Goal: Information Seeking & Learning: Learn about a topic

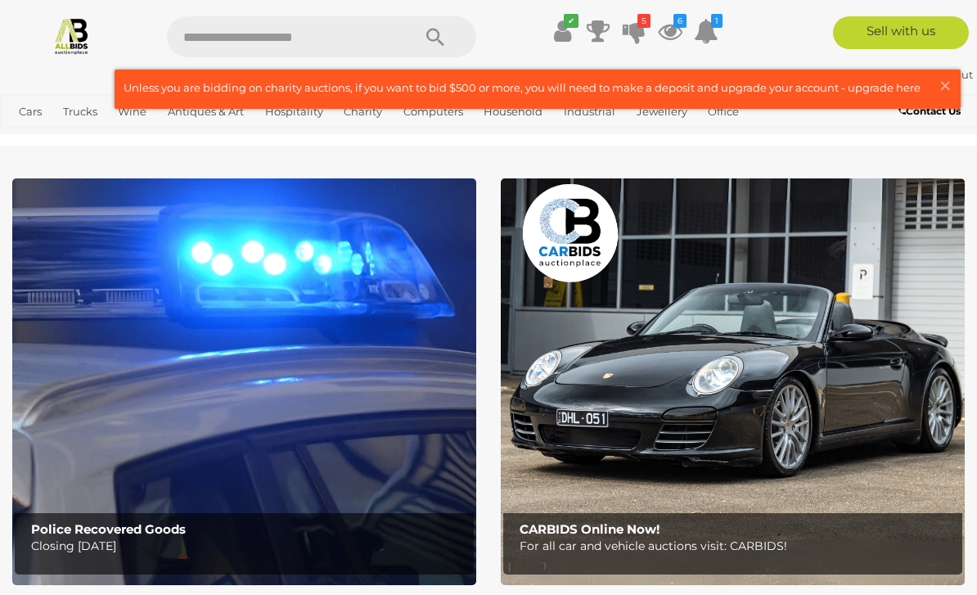
click at [946, 86] on span "×" at bounding box center [945, 86] width 15 height 32
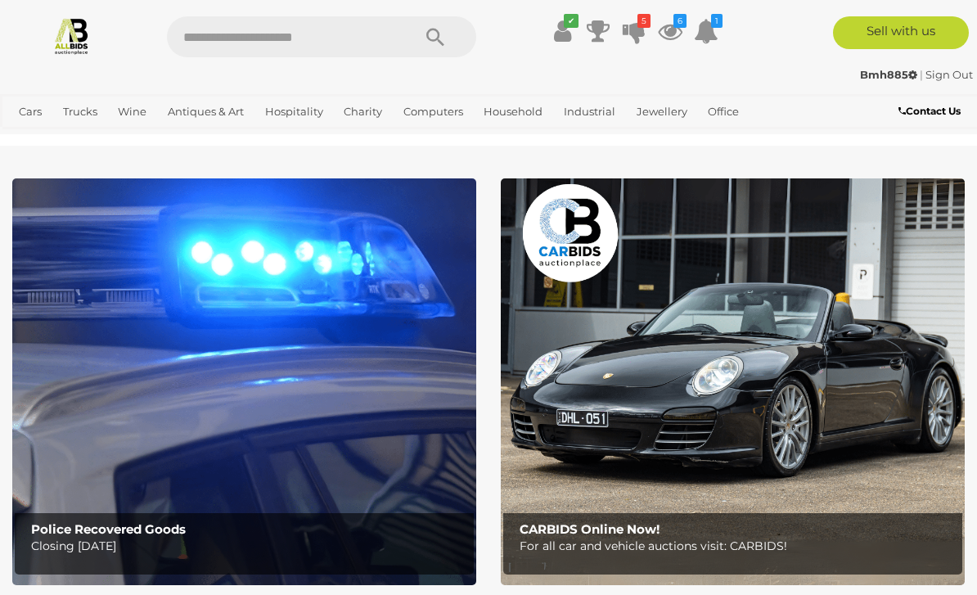
click at [642, 24] on icon "5" at bounding box center [644, 21] width 13 height 14
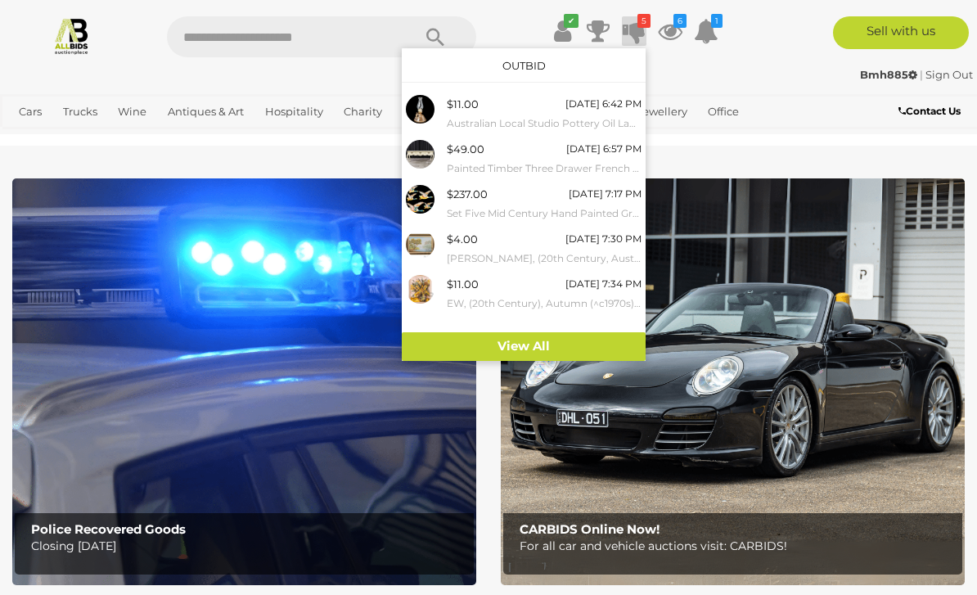
click at [548, 347] on link "View All" at bounding box center [524, 346] width 244 height 29
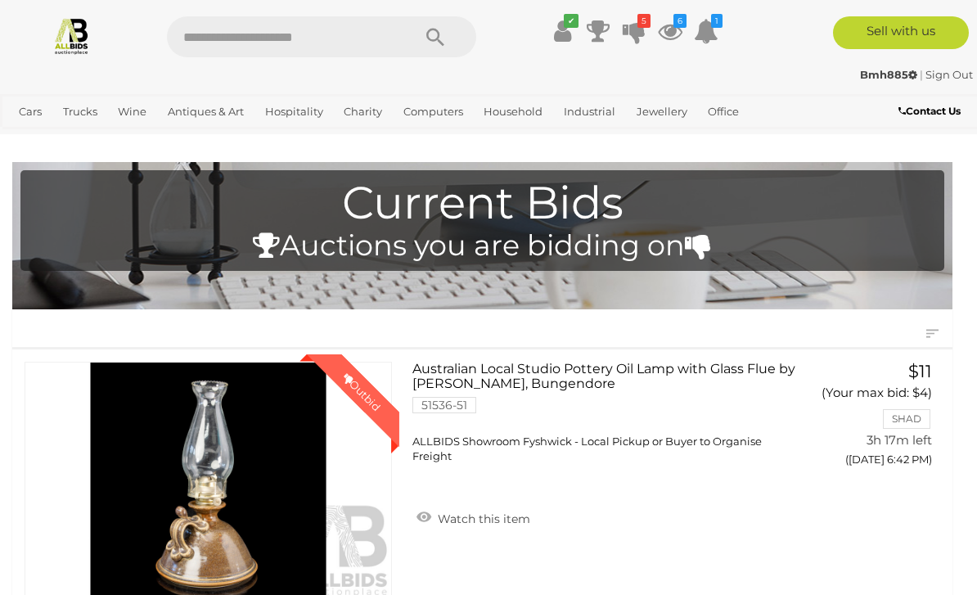
click at [678, 28] on icon at bounding box center [670, 30] width 25 height 29
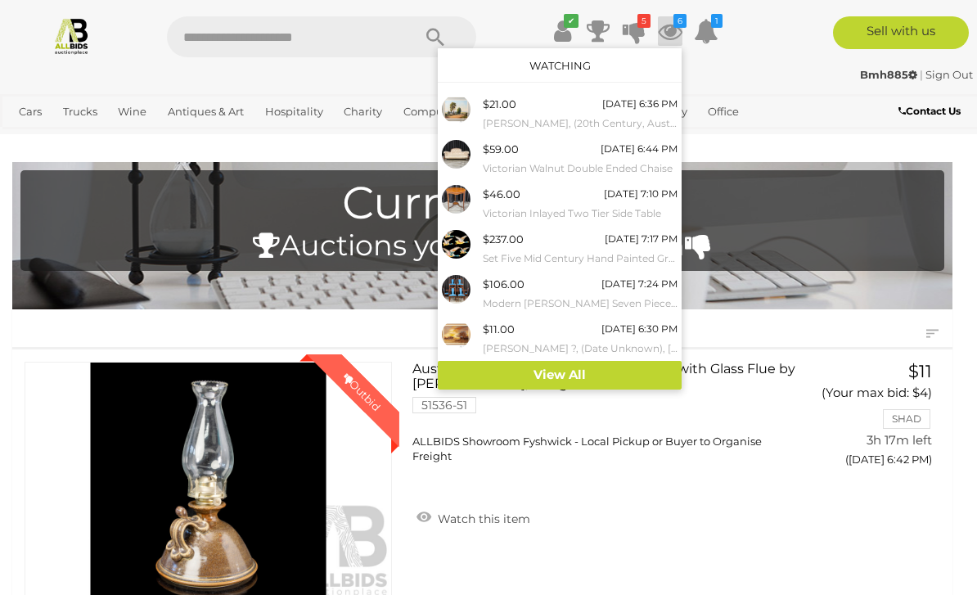
click at [605, 368] on link "View All" at bounding box center [560, 375] width 244 height 29
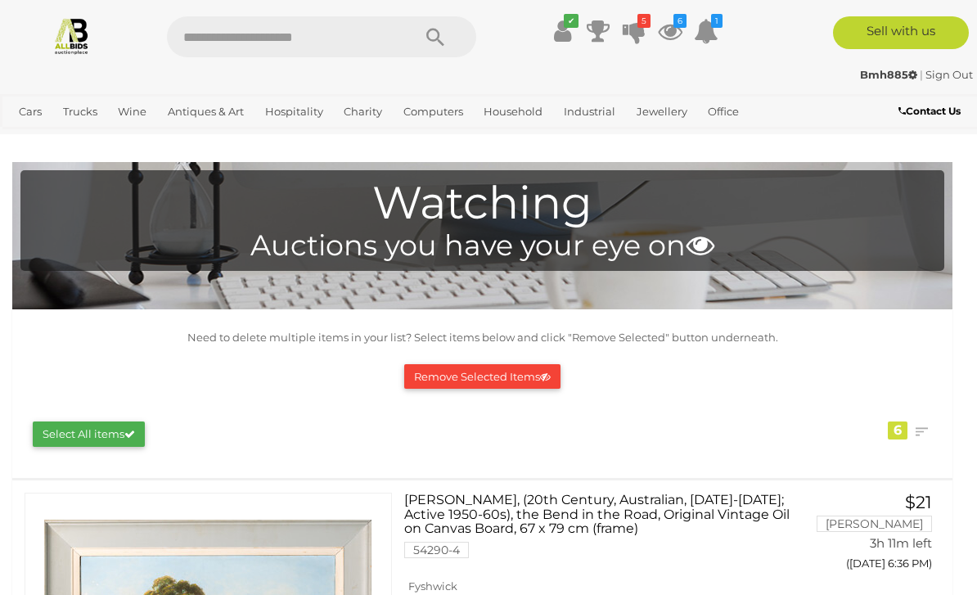
click at [0, 0] on link "View All Antiques & Art Auctions" at bounding box center [0, 0] width 0 height 0
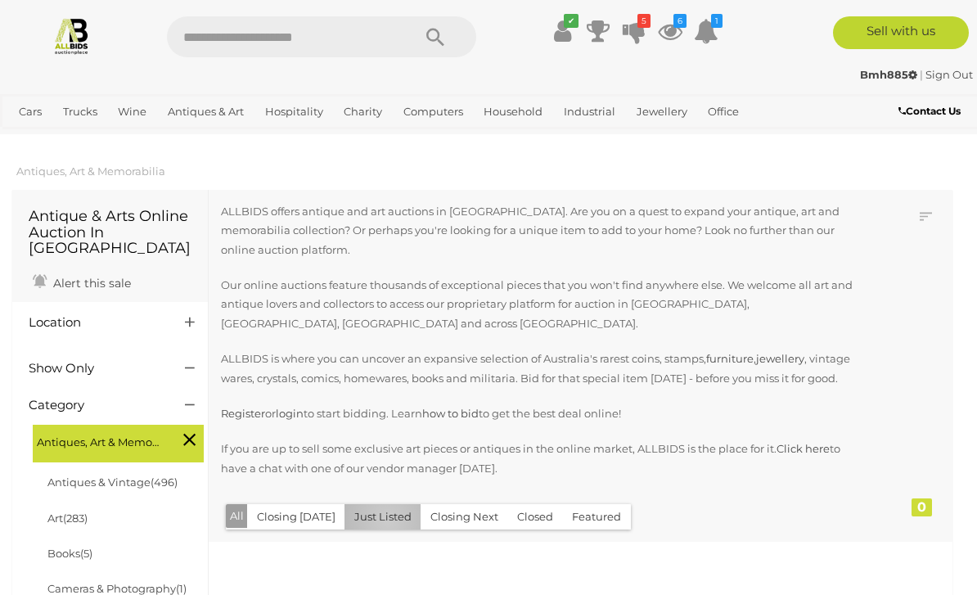
click at [382, 517] on button "Just Listed" at bounding box center [383, 516] width 77 height 25
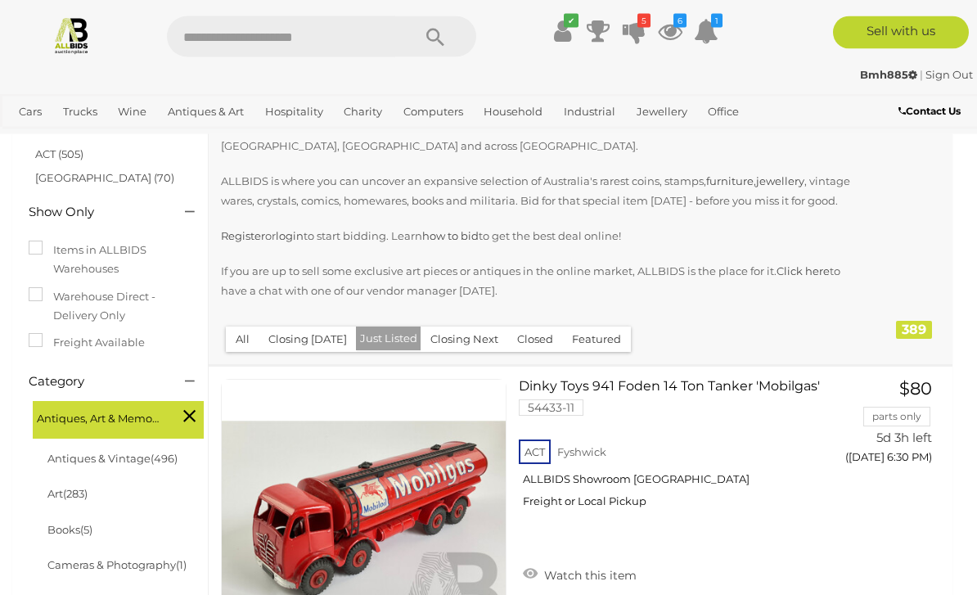
scroll to position [196, 0]
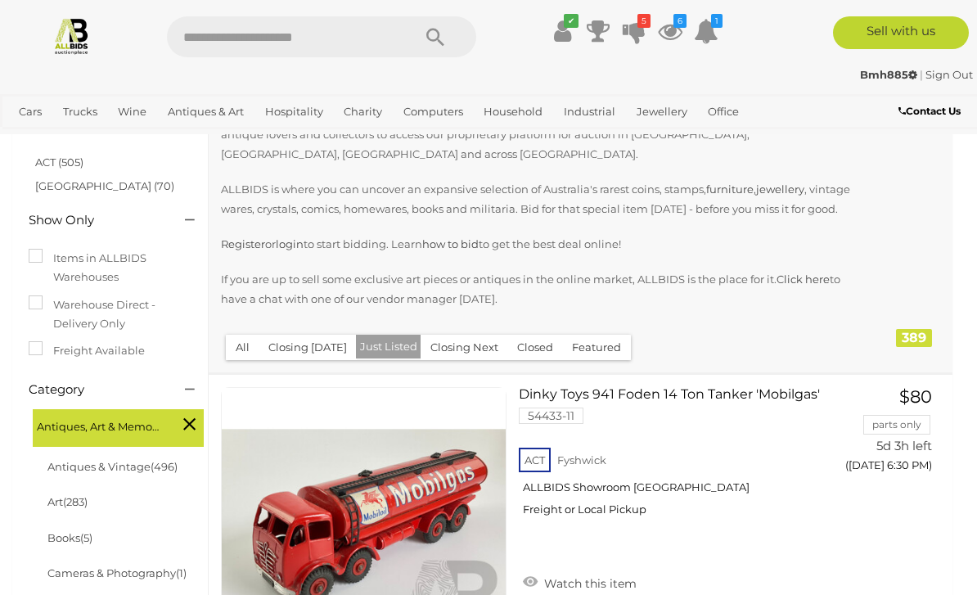
click at [77, 156] on link "ACT (505)" at bounding box center [59, 162] width 48 height 13
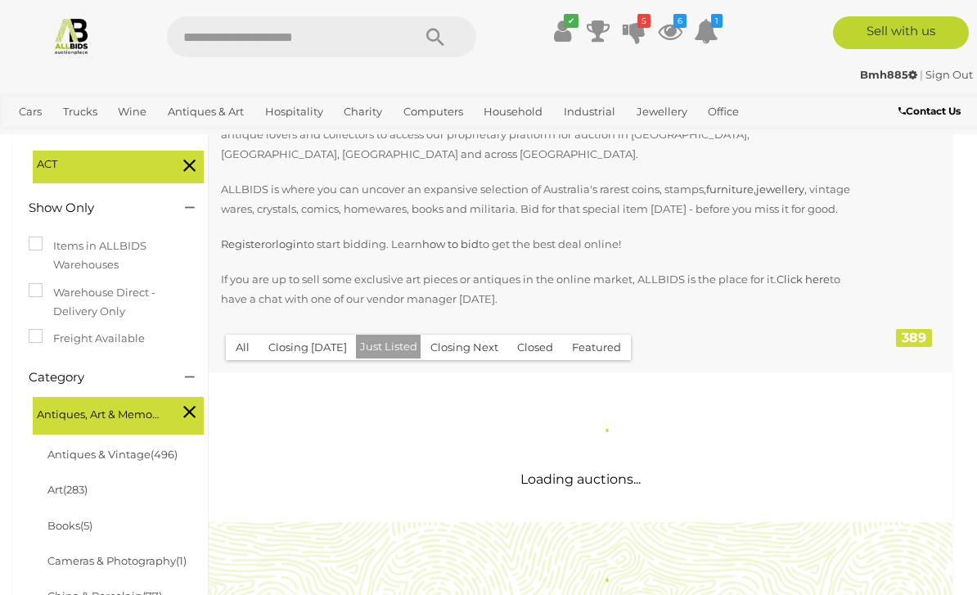
scroll to position [0, 0]
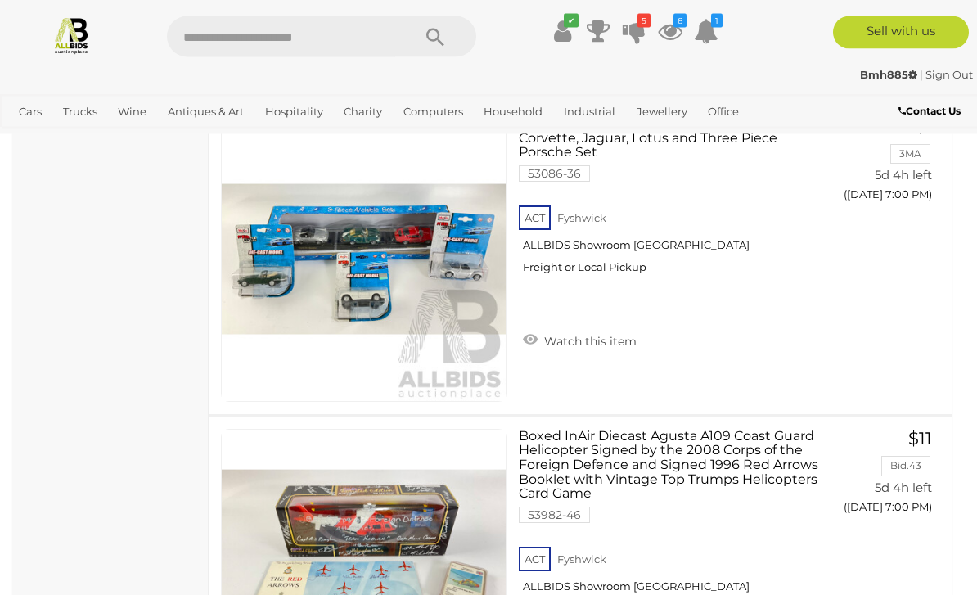
scroll to position [11718, 0]
click at [0, 0] on link "View All Household Auctions" at bounding box center [0, 0] width 0 height 0
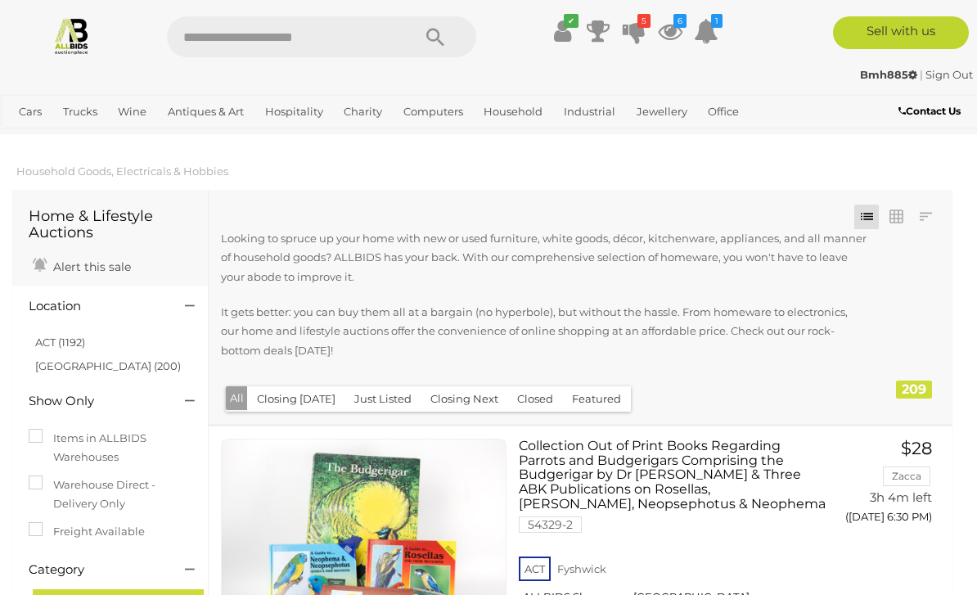
click at [386, 397] on button "Just Listed" at bounding box center [383, 398] width 77 height 25
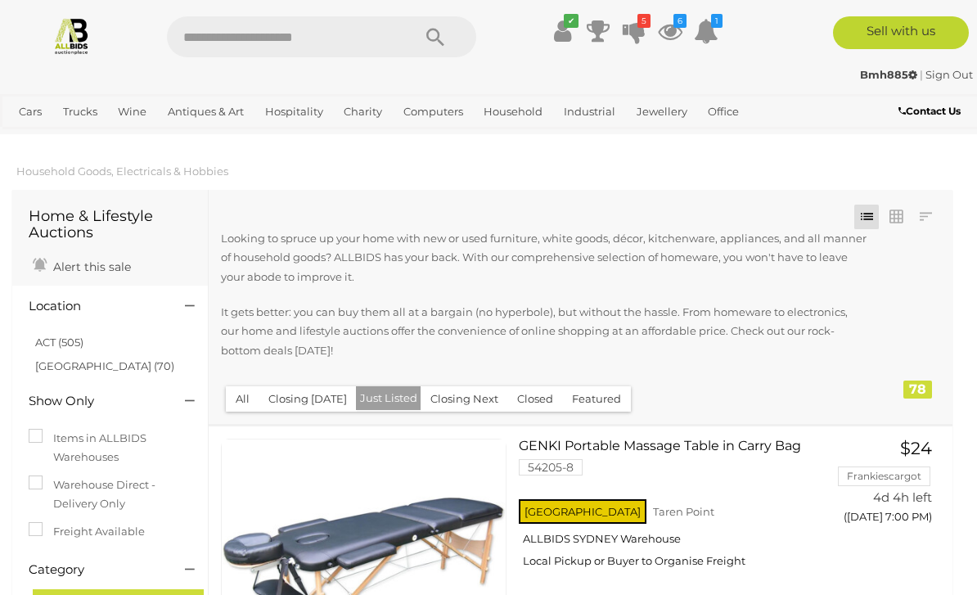
click at [65, 341] on link "ACT (505)" at bounding box center [59, 342] width 48 height 13
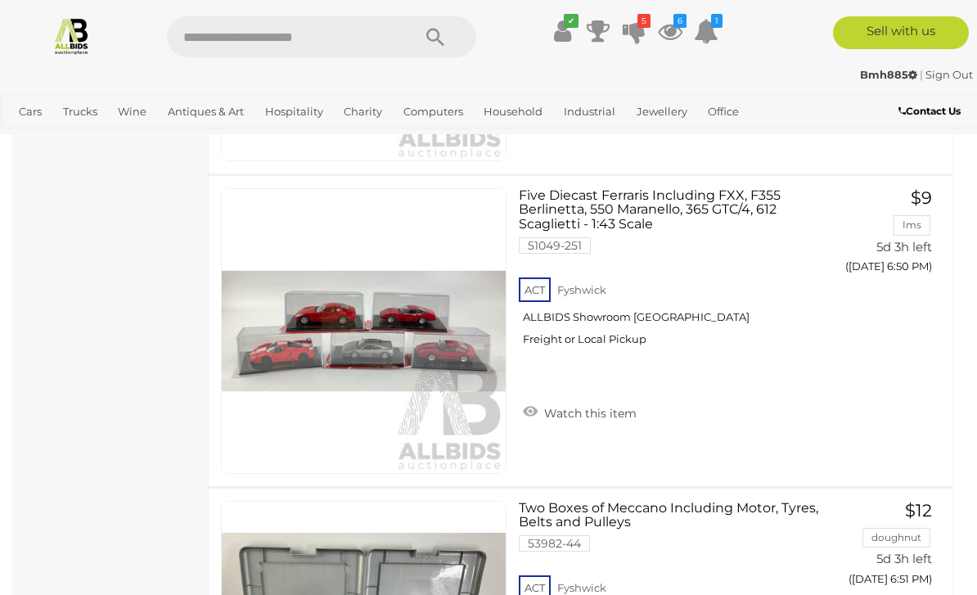
scroll to position [6785, 0]
